Goal: Task Accomplishment & Management: Use online tool/utility

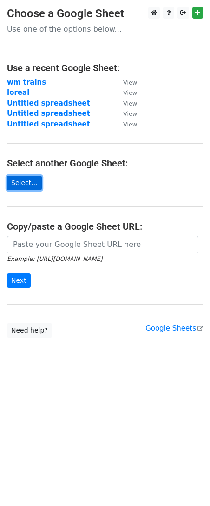
click at [23, 180] on link "Select..." at bounding box center [24, 183] width 35 height 14
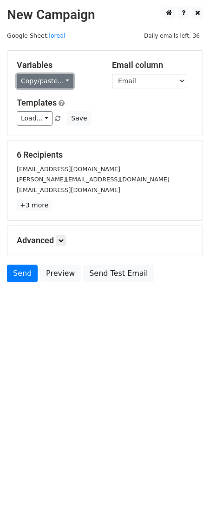
click at [56, 77] on link "Copy/paste..." at bounding box center [45, 81] width 57 height 14
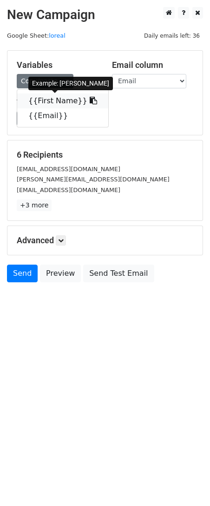
click at [90, 98] on icon at bounding box center [93, 100] width 7 height 7
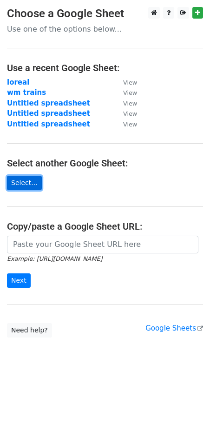
click at [25, 182] on link "Select..." at bounding box center [24, 183] width 35 height 14
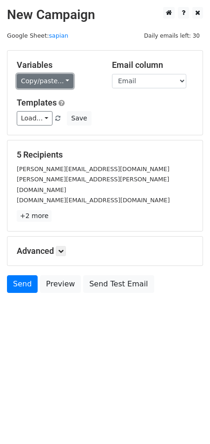
click at [64, 84] on link "Copy/paste..." at bounding box center [45, 81] width 57 height 14
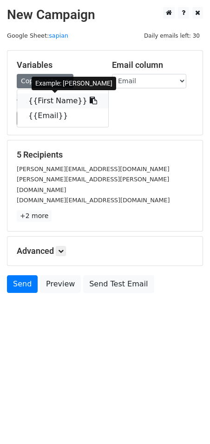
click at [90, 99] on icon at bounding box center [93, 100] width 7 height 7
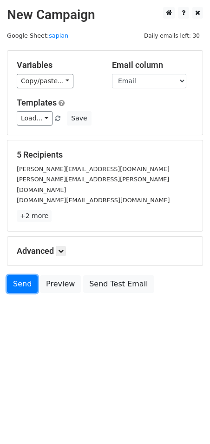
drag, startPoint x: 15, startPoint y: 271, endPoint x: 2, endPoint y: 268, distance: 13.7
click at [15, 275] on link "Send" at bounding box center [22, 284] width 31 height 18
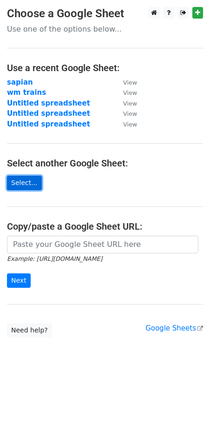
click at [30, 184] on link "Select..." at bounding box center [24, 183] width 35 height 14
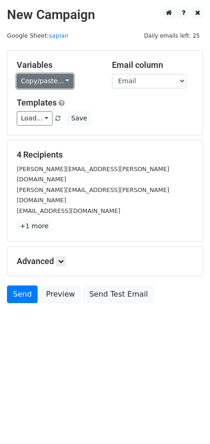
click at [59, 82] on link "Copy/paste..." at bounding box center [45, 81] width 57 height 14
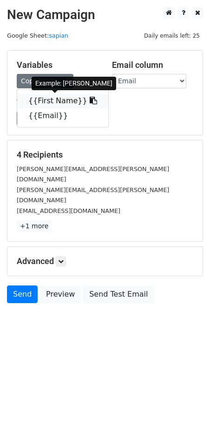
click at [60, 99] on link "{{First Name}}" at bounding box center [62, 101] width 91 height 15
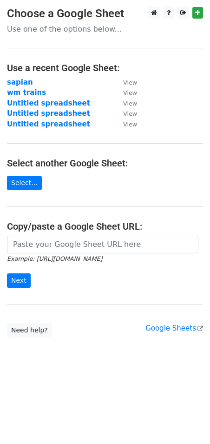
click at [152, 74] on main "Choose a Google Sheet Use one of the options below... Use a recent Google Sheet…" at bounding box center [105, 172] width 210 height 331
